Goal: Information Seeking & Learning: Learn about a topic

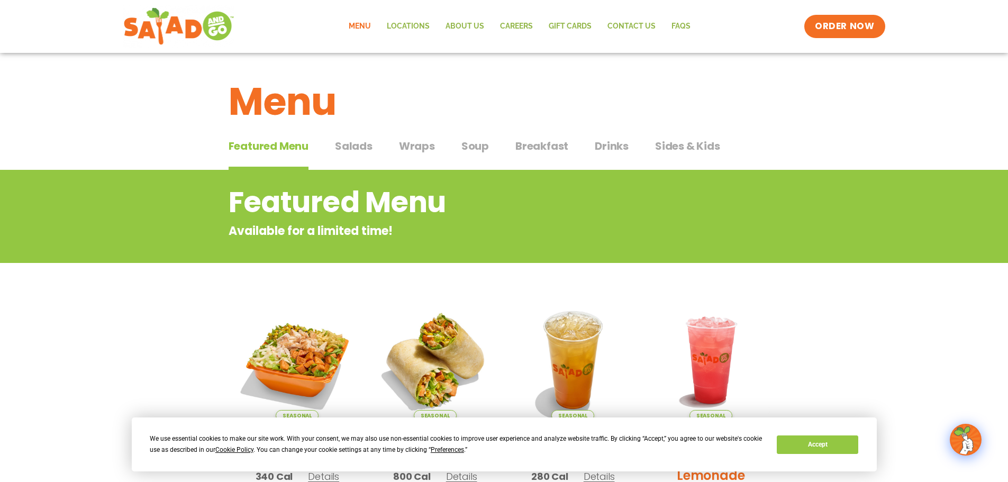
click at [691, 150] on span "Sides & Kids" at bounding box center [687, 146] width 65 height 16
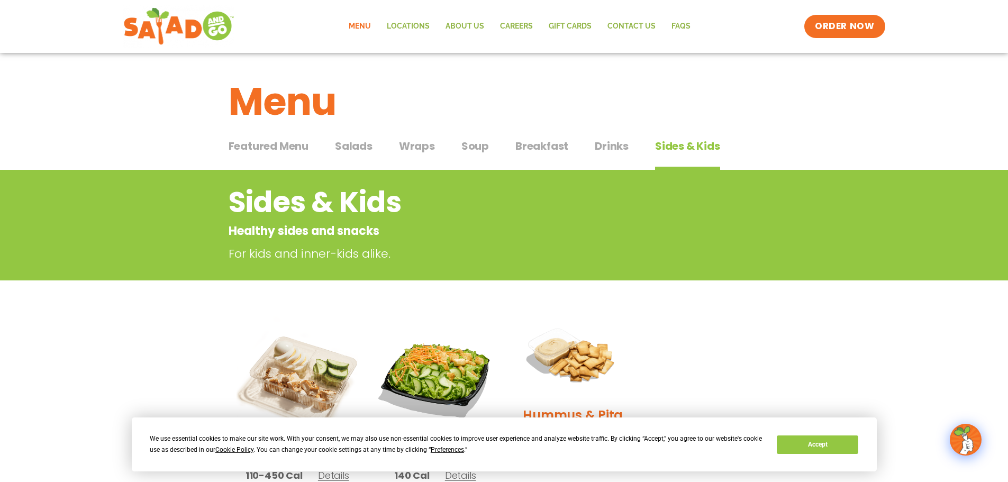
click at [613, 141] on span "Drinks" at bounding box center [612, 146] width 34 height 16
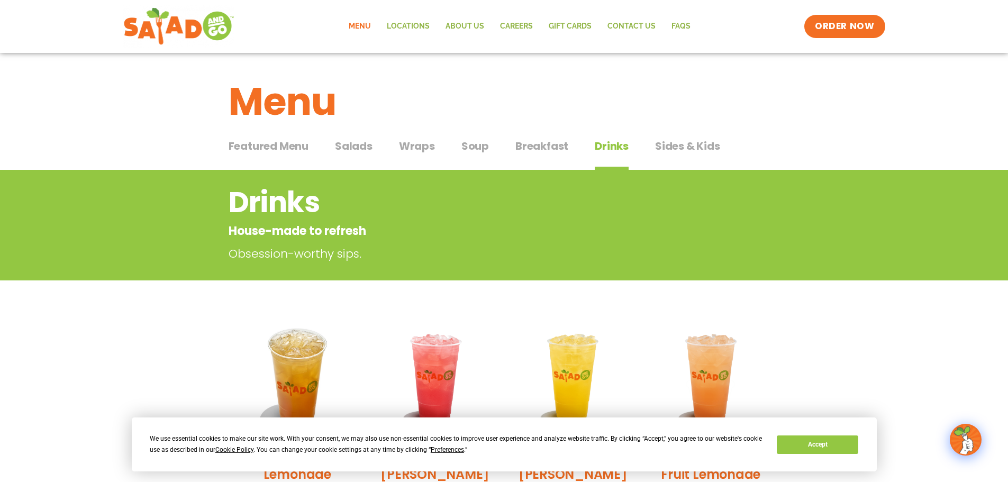
click at [569, 139] on div "Featured Menu Featured Menu Salads Salads Wraps Wraps Soup Soup Breakfast Break…" at bounding box center [504, 152] width 551 height 36
click at [542, 144] on span "Breakfast" at bounding box center [542, 146] width 53 height 16
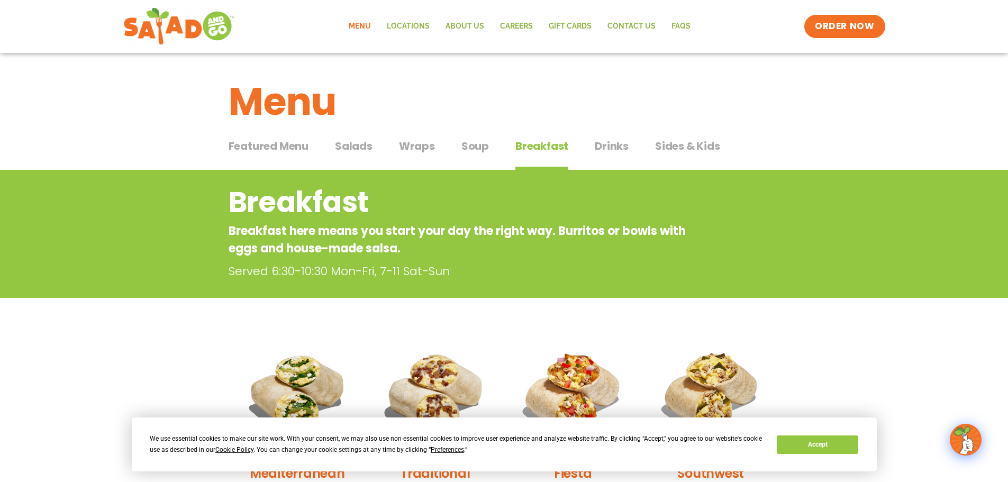
click at [596, 144] on span "Drinks" at bounding box center [612, 146] width 34 height 16
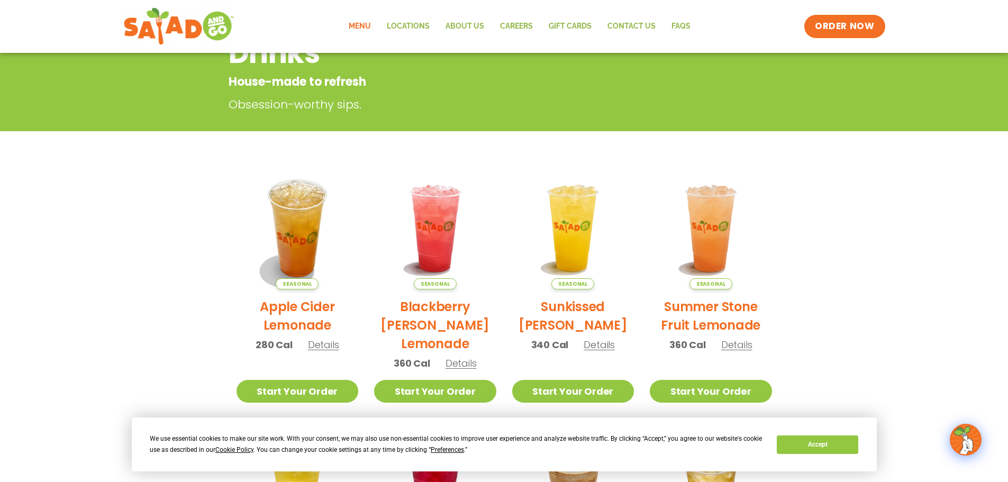
scroll to position [39, 0]
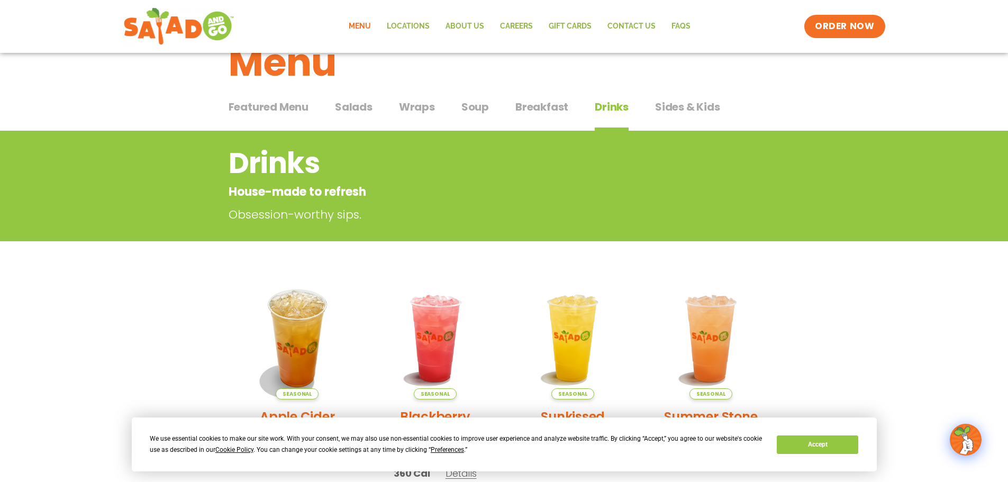
click at [426, 110] on span "Wraps" at bounding box center [417, 107] width 36 height 16
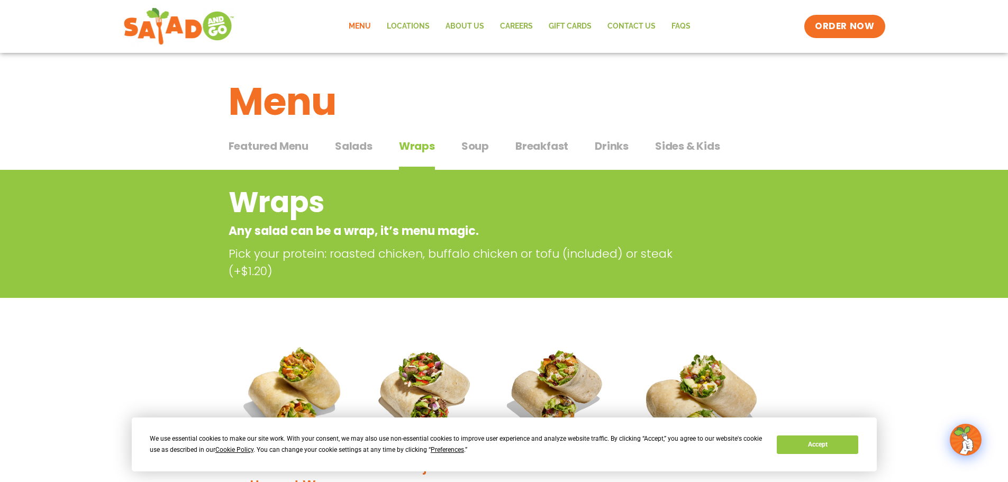
click at [361, 132] on div "Menu" at bounding box center [504, 94] width 1008 height 82
click at [357, 140] on span "Salads" at bounding box center [354, 146] width 38 height 16
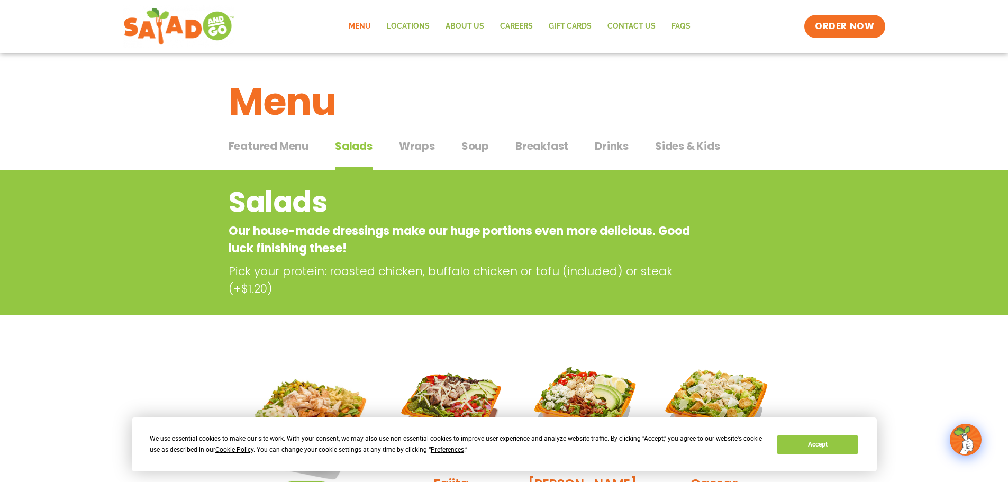
click at [279, 147] on span "Featured Menu" at bounding box center [269, 146] width 80 height 16
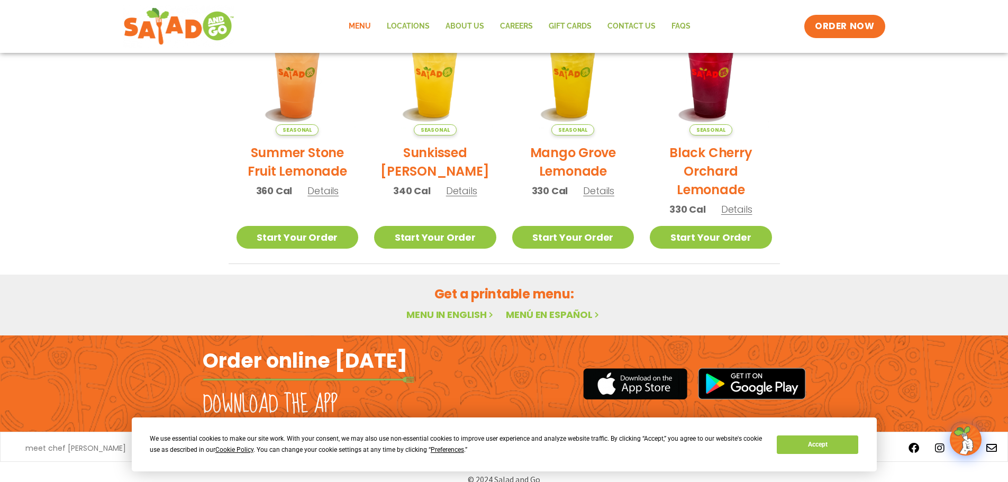
scroll to position [567, 0]
